Goal: Information Seeking & Learning: Understand process/instructions

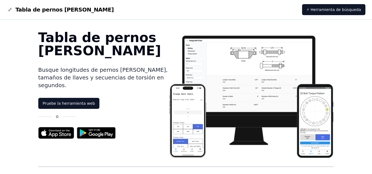
click at [93, 126] on img at bounding box center [96, 132] width 45 height 17
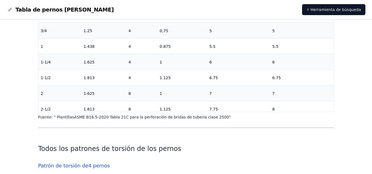
scroll to position [1237, 0]
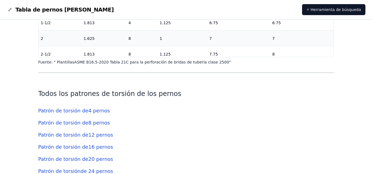
click at [88, 108] on font "4 pernos" at bounding box center [99, 111] width 22 height 6
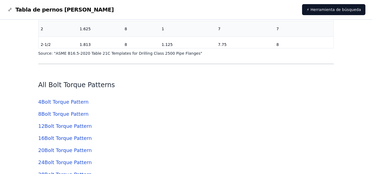
scroll to position [1239, 0]
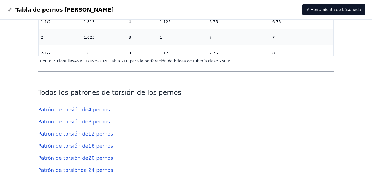
click at [82, 131] on font "Patrón de torsión de" at bounding box center [63, 134] width 50 height 6
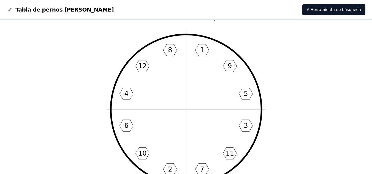
scroll to position [27, 0]
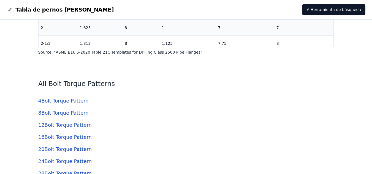
scroll to position [1240, 0]
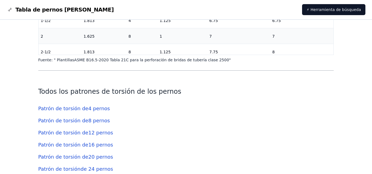
click at [84, 154] on font "Patrón de torsión de" at bounding box center [63, 157] width 50 height 6
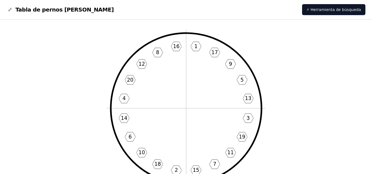
scroll to position [27, 0]
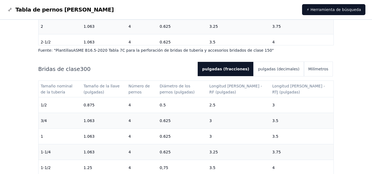
scroll to position [223, 0]
